Goal: Task Accomplishment & Management: Manage account settings

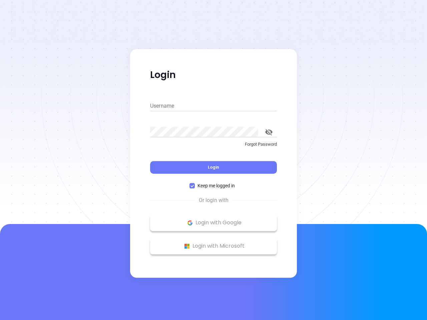
click at [213, 160] on div "Login" at bounding box center [213, 163] width 127 height 21
click at [213, 106] on input "Username" at bounding box center [213, 106] width 127 height 11
click at [269, 132] on icon "toggle password visibility" at bounding box center [268, 132] width 7 height 6
click at [213, 167] on span "Login" at bounding box center [213, 167] width 11 height 6
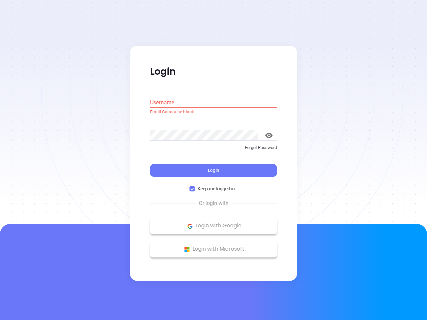
click at [213, 186] on span "Keep me logged in" at bounding box center [216, 188] width 43 height 7
click at [195, 186] on input "Keep me logged in" at bounding box center [191, 188] width 5 height 5
checkbox input "false"
click at [213, 223] on p "Login with Google" at bounding box center [213, 226] width 120 height 10
click at [213, 246] on p "Login with Microsoft" at bounding box center [213, 249] width 120 height 10
